Goal: Find contact information: Find contact information

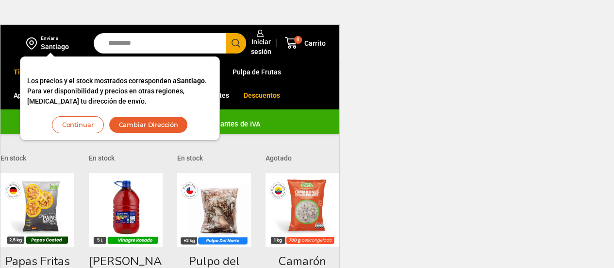
click at [72, 126] on button "Continuar" at bounding box center [78, 124] width 52 height 17
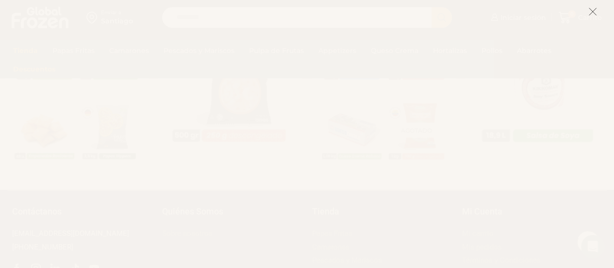
scroll to position [893, 0]
click at [595, 11] on icon at bounding box center [593, 11] width 9 height 9
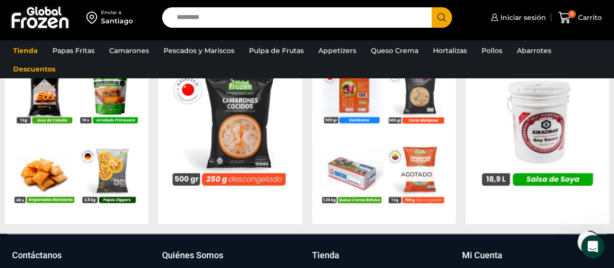
scroll to position [1103, 0]
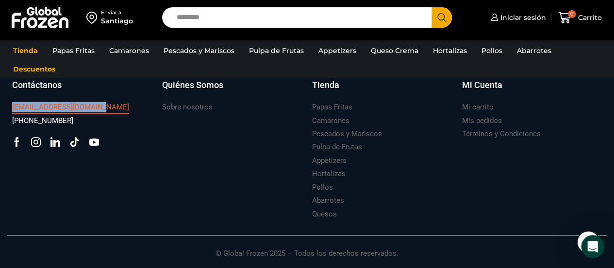
drag, startPoint x: 104, startPoint y: 111, endPoint x: 13, endPoint y: 103, distance: 91.1
click at [13, 103] on div "[EMAIL_ADDRESS][DOMAIN_NAME]" at bounding box center [82, 107] width 140 height 13
copy h3 "[EMAIL_ADDRESS][DOMAIN_NAME]"
